Goal: Contribute content

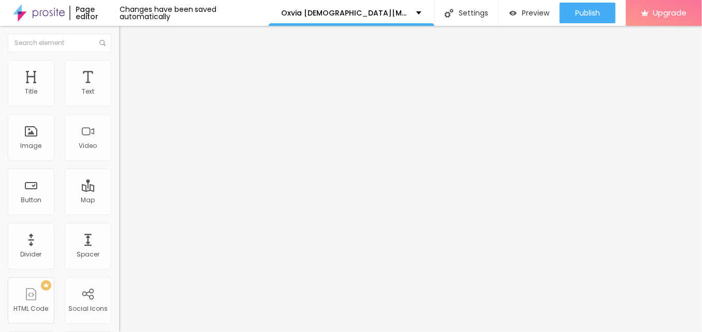
click at [127, 36] on img "button" at bounding box center [131, 38] width 8 height 8
click at [119, 89] on span "Add image" at bounding box center [140, 84] width 42 height 9
click at [119, 105] on input "text" at bounding box center [181, 99] width 124 height 10
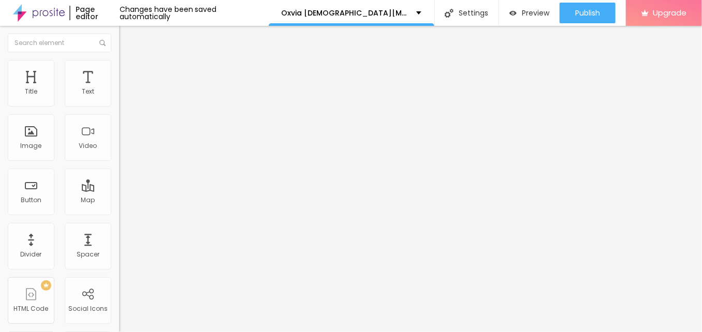
paste input "Oxvia [DEMOGRAPHIC_DATA][MEDICAL_DATA] Gummies"
type input "Oxvia [DEMOGRAPHIC_DATA][MEDICAL_DATA] Gummies"
click at [119, 212] on input "https://" at bounding box center [181, 207] width 124 height 10
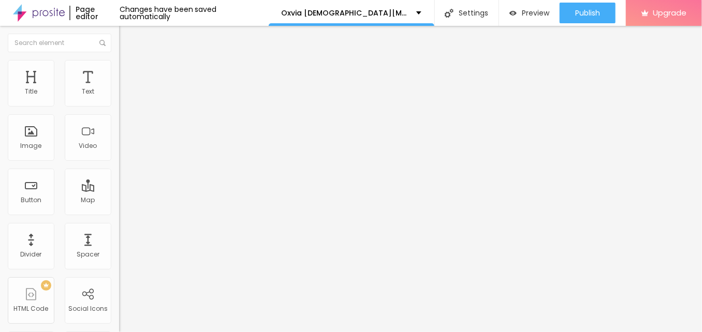
paste input "[DOMAIN_NAME][URL][DEMOGRAPHIC_DATA][MEDICAL_DATA]"
type input "[URL][DOMAIN_NAME][DEMOGRAPHIC_DATA][MEDICAL_DATA]"
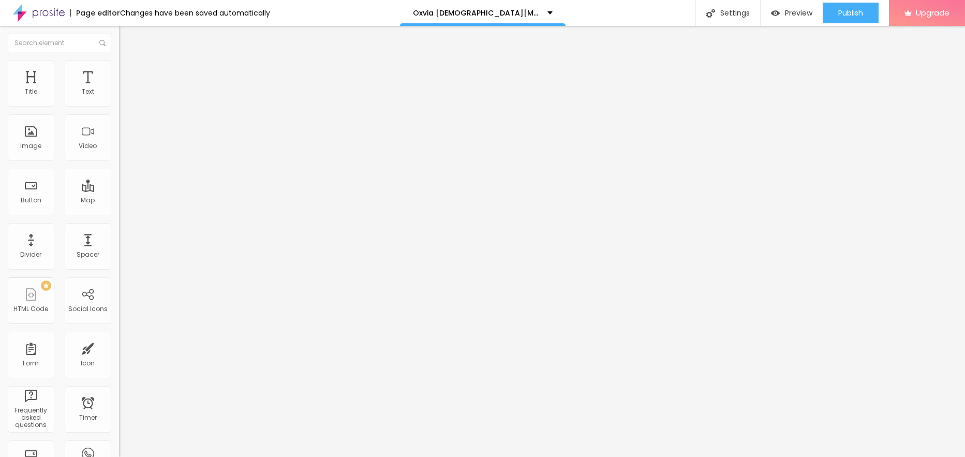
click at [128, 70] on span "Style" at bounding box center [135, 67] width 15 height 9
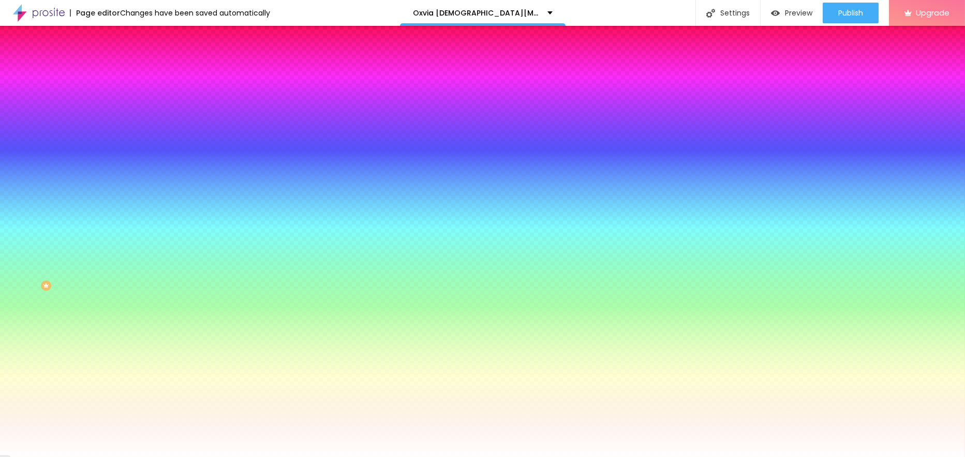
click at [119, 95] on span "Change image" at bounding box center [146, 90] width 55 height 9
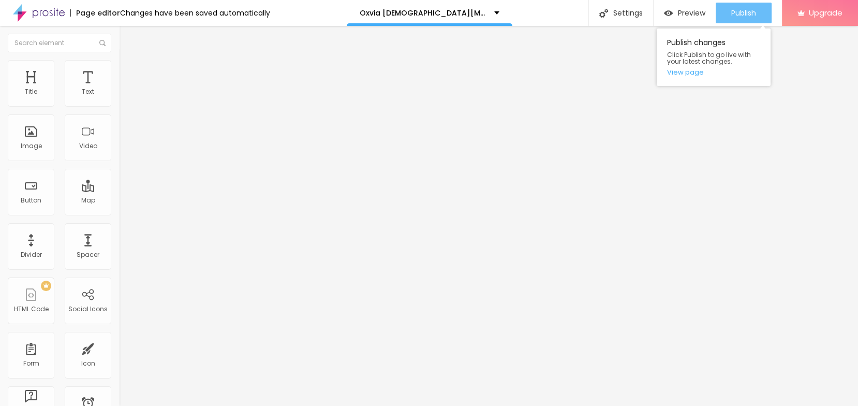
click at [701, 11] on span "Publish" at bounding box center [743, 13] width 25 height 8
click at [701, 12] on span "Publish" at bounding box center [743, 13] width 25 height 8
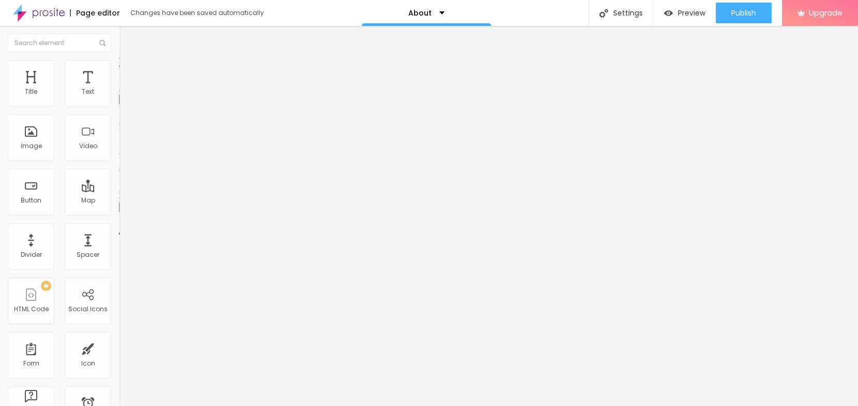
click at [119, 89] on span "Change image" at bounding box center [146, 84] width 55 height 9
click at [753, 19] on div "Publish" at bounding box center [743, 13] width 25 height 21
